Goal: Navigation & Orientation: Find specific page/section

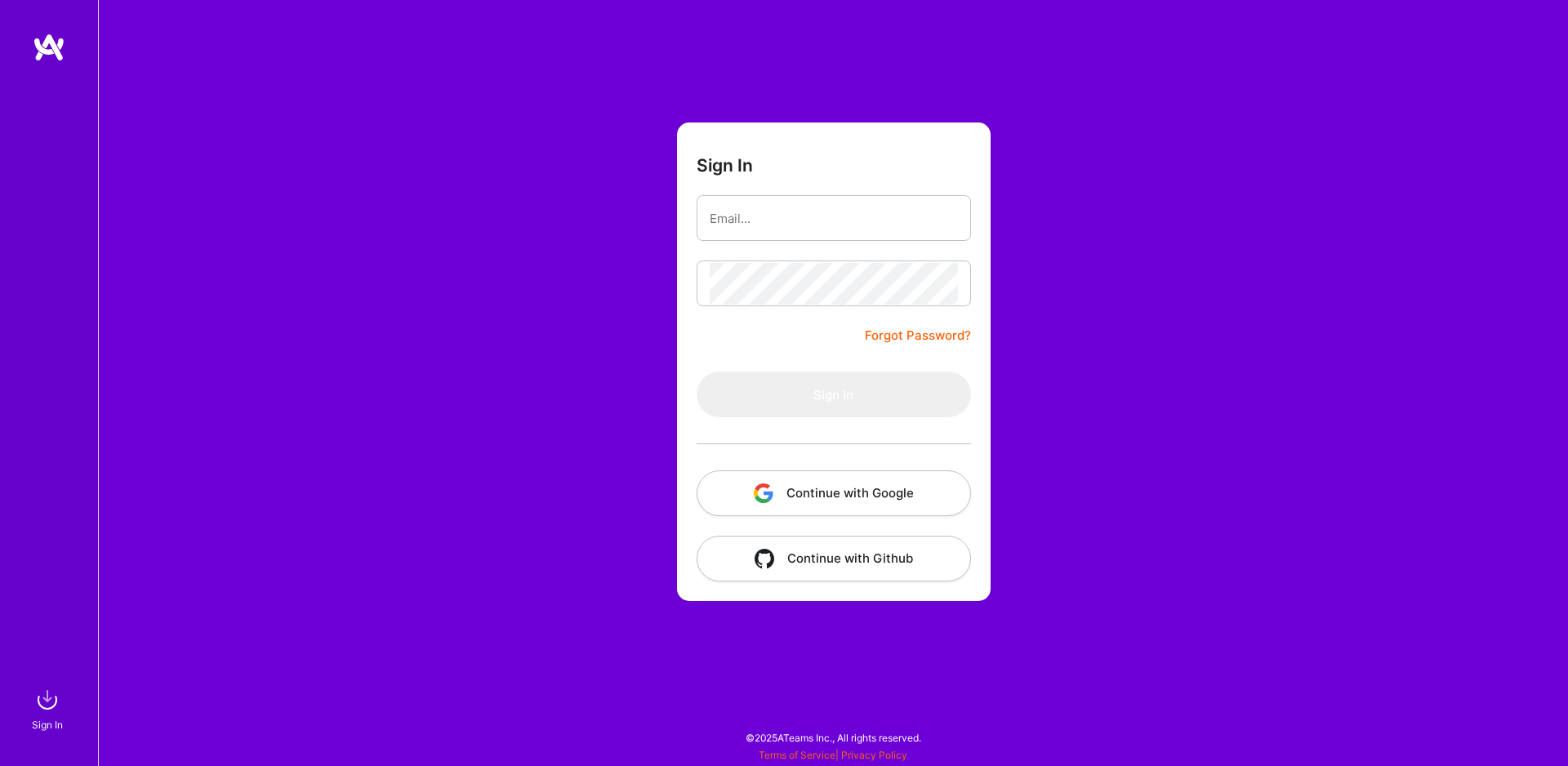
click at [767, 485] on img "button" at bounding box center [764, 494] width 20 height 20
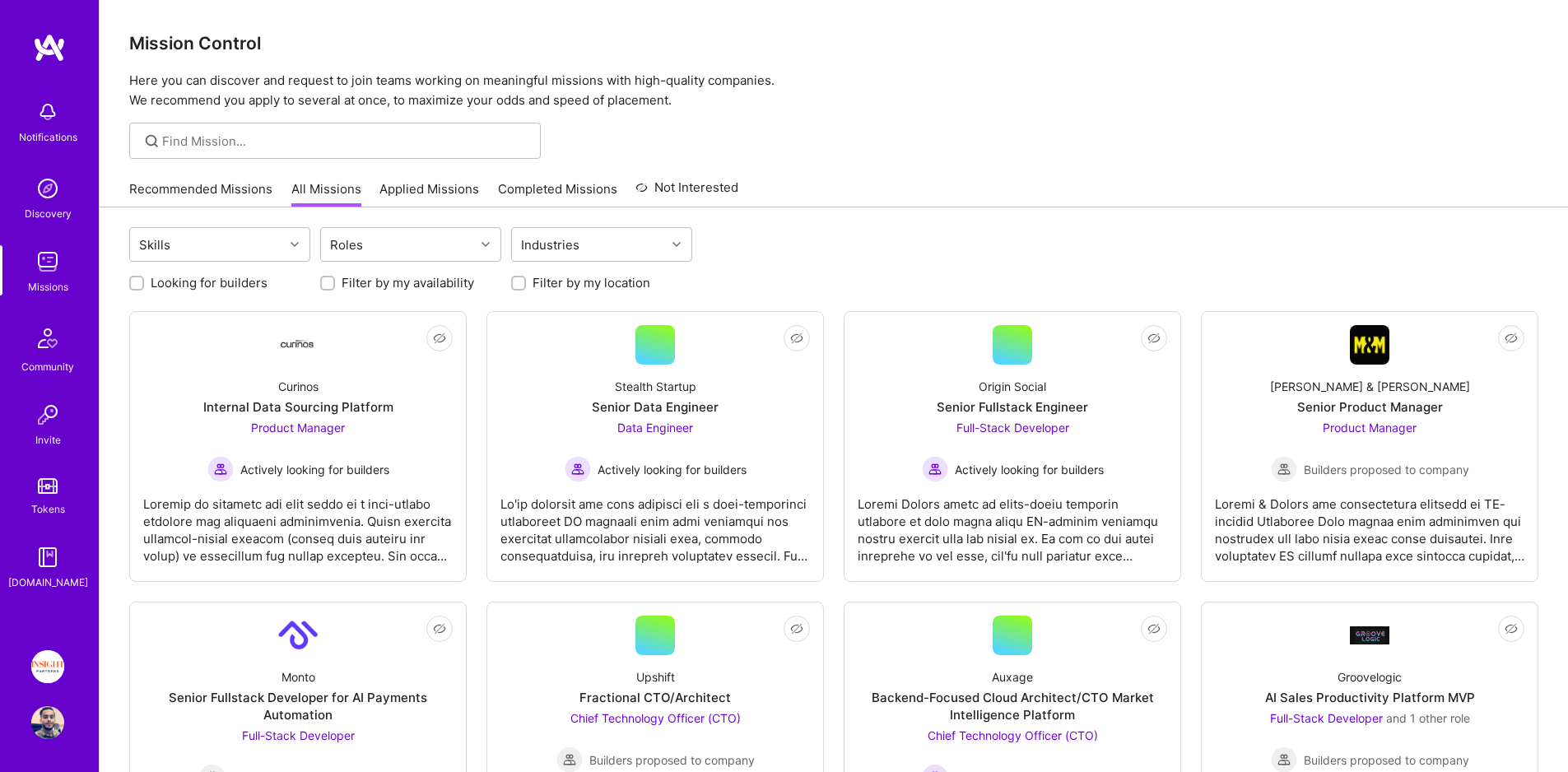
click at [46, 665] on img at bounding box center [47, 667] width 33 height 33
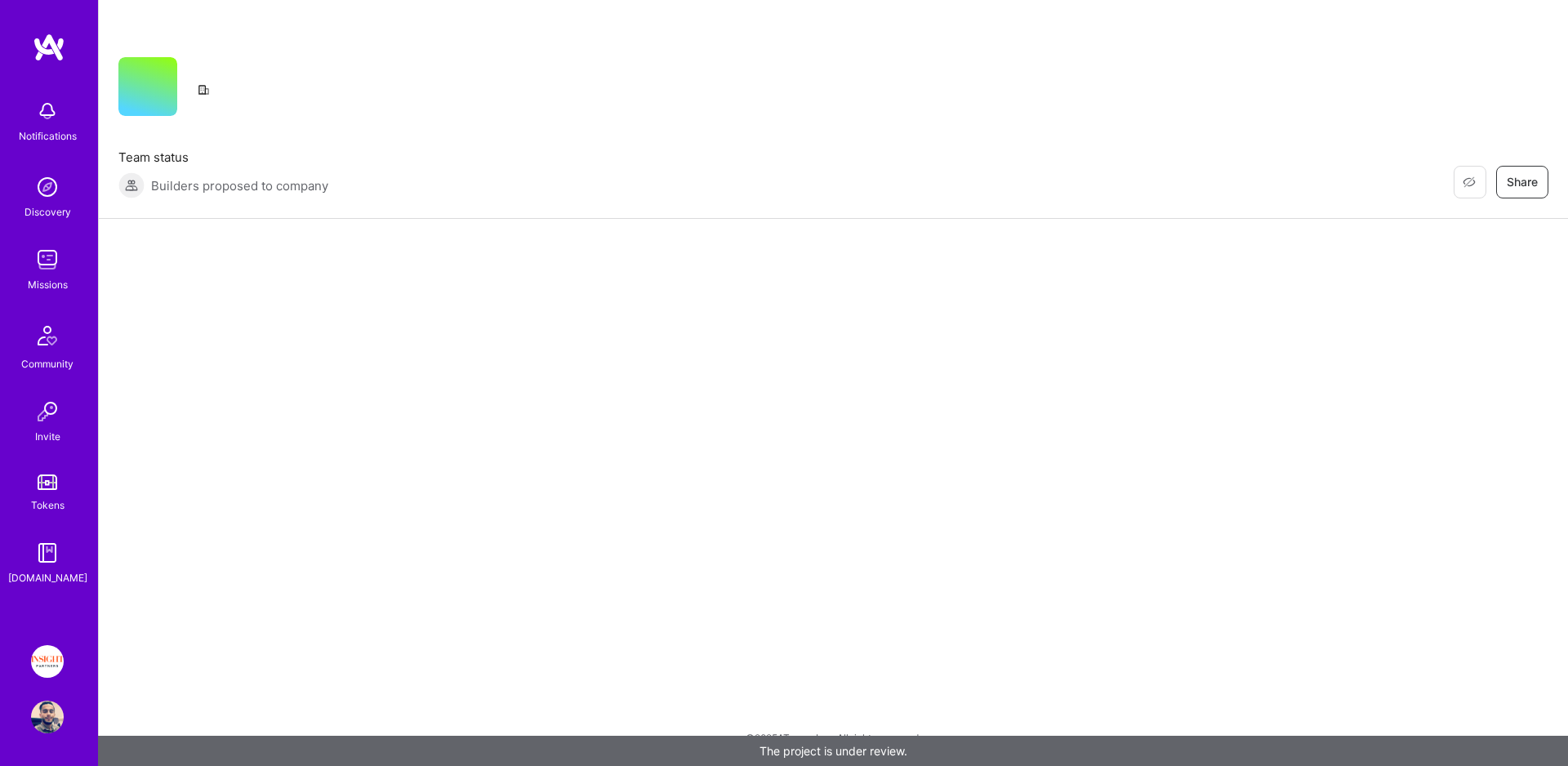
click at [48, 281] on div "Missions" at bounding box center [47, 284] width 40 height 17
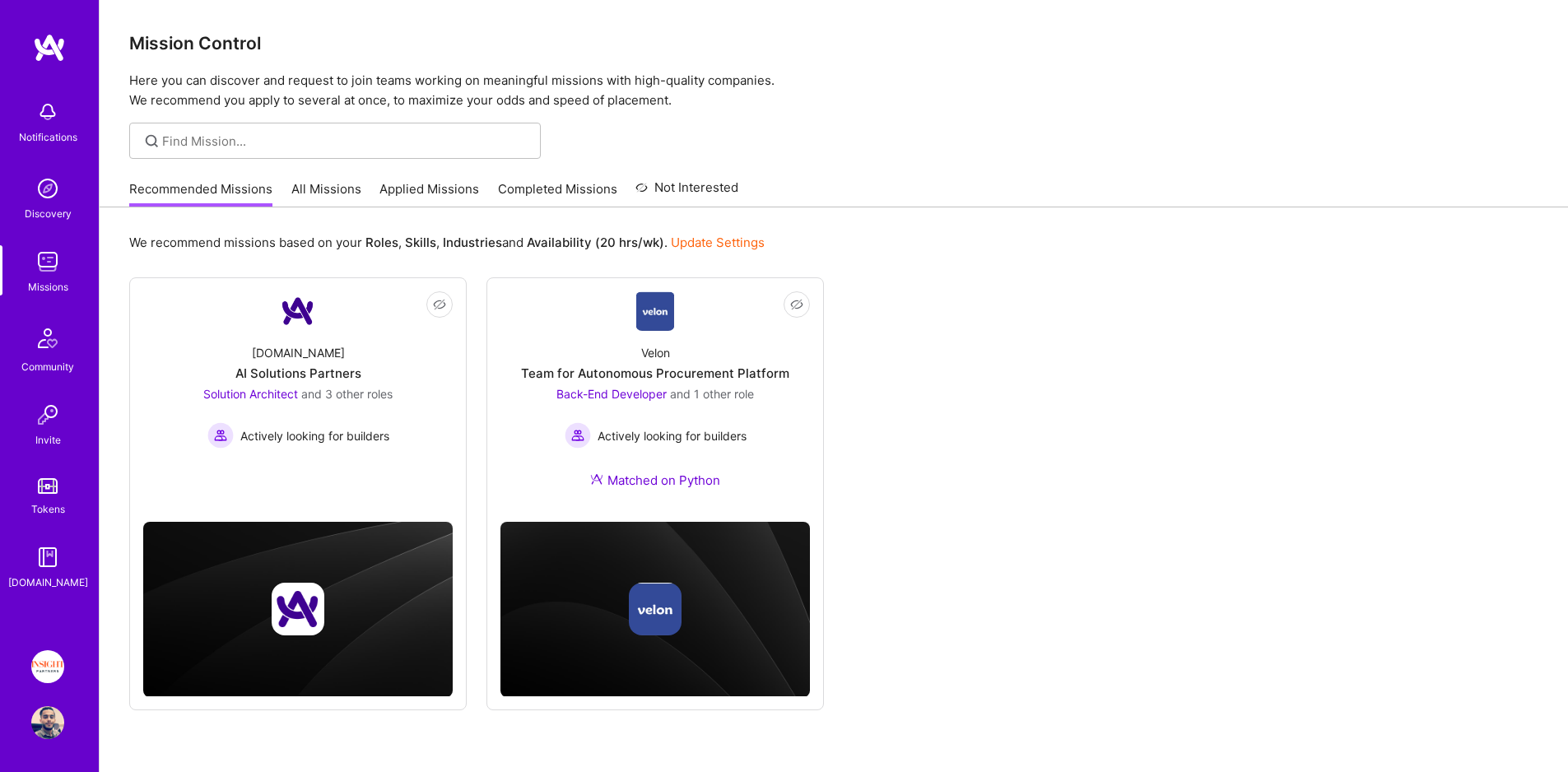
click at [414, 192] on link "Applied Missions" at bounding box center [429, 193] width 99 height 27
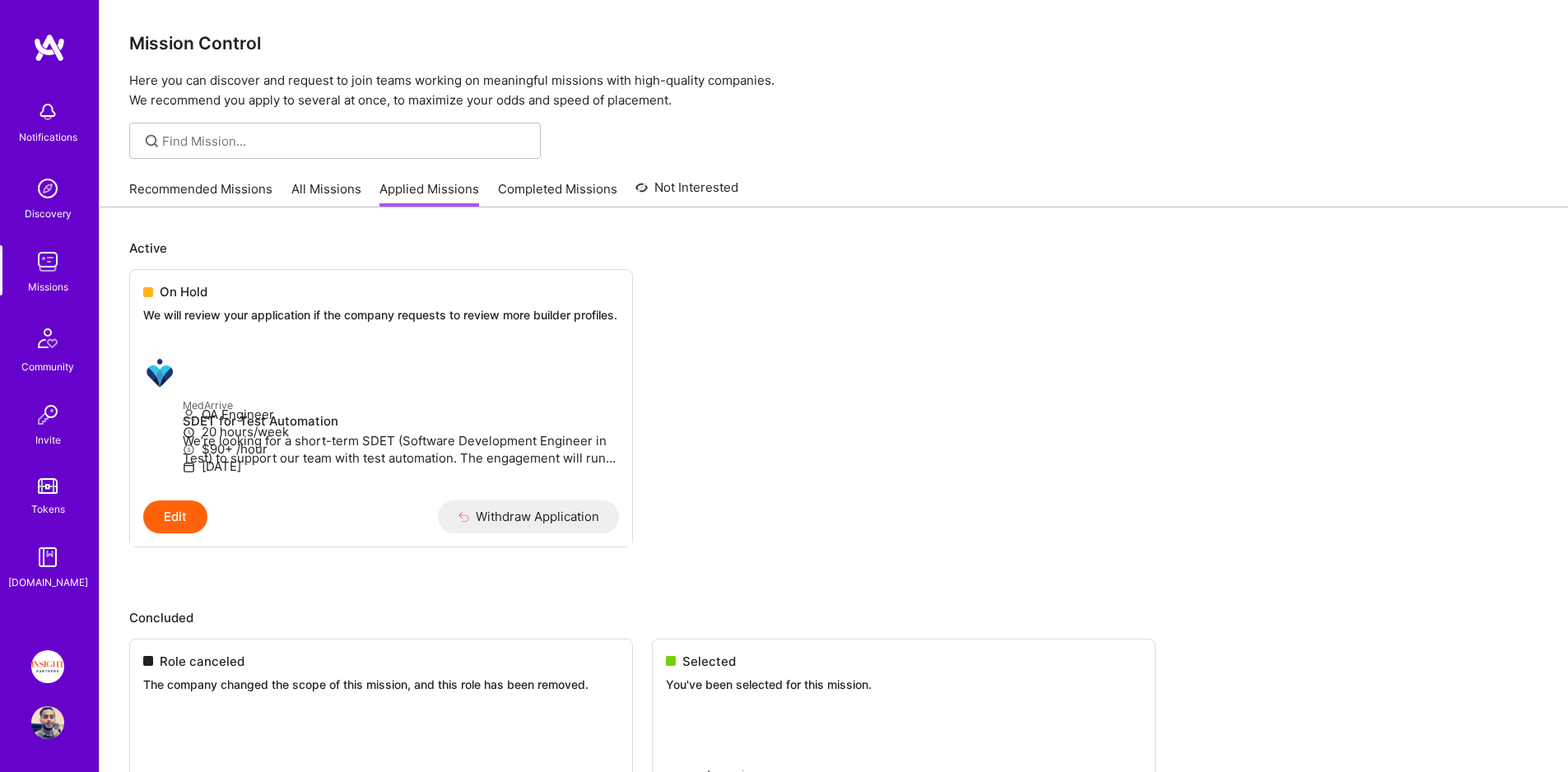
click at [322, 191] on link "All Missions" at bounding box center [326, 193] width 70 height 27
